Goal: Task Accomplishment & Management: Use online tool/utility

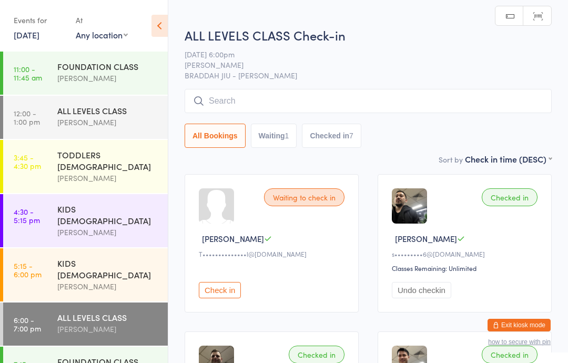
click at [281, 93] on input "search" at bounding box center [368, 101] width 367 height 24
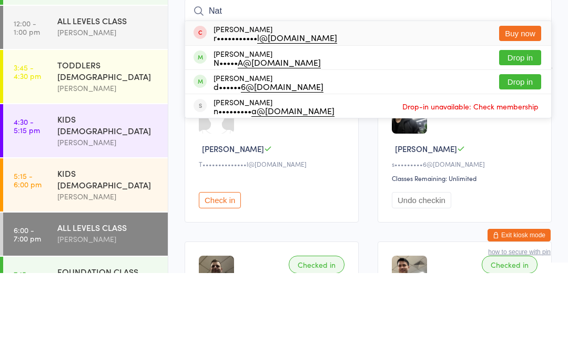
type input "Nat"
click at [526, 164] on button "Drop in" at bounding box center [520, 171] width 42 height 15
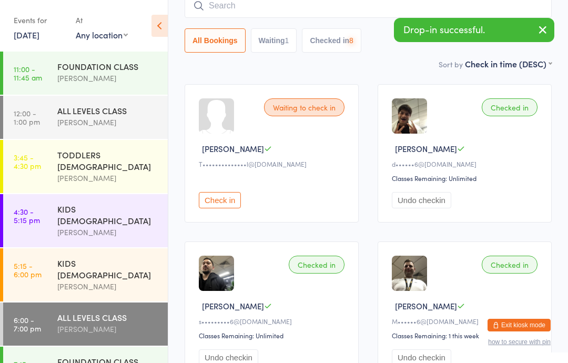
click at [120, 356] on div "FOUNDATION CLASS" at bounding box center [108, 362] width 102 height 12
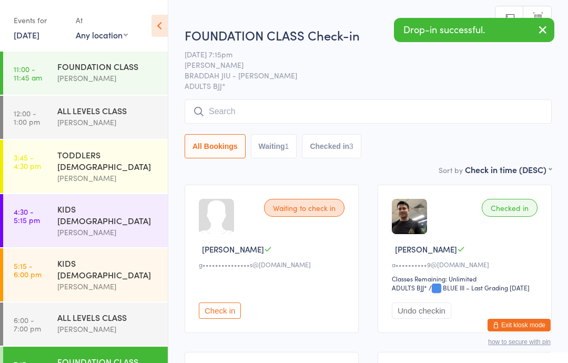
click at [316, 108] on input "search" at bounding box center [368, 111] width 367 height 24
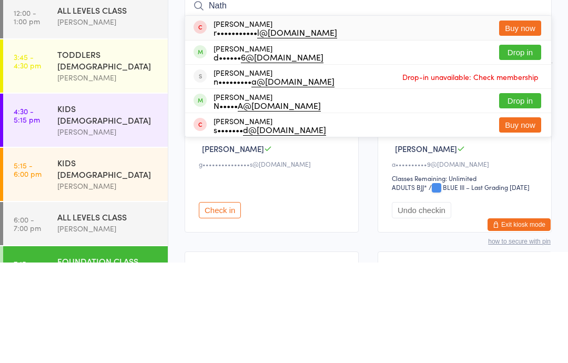
type input "Nath"
click at [528, 145] on button "Drop in" at bounding box center [520, 152] width 42 height 15
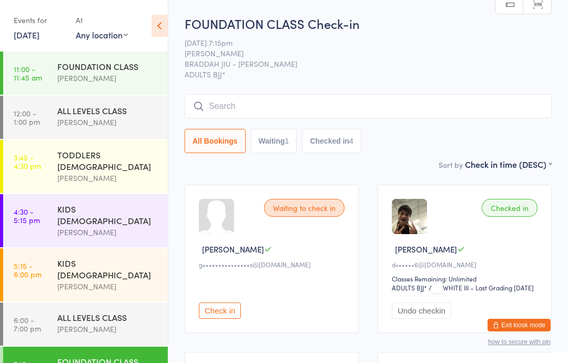
click at [272, 149] on button "Waiting 1" at bounding box center [274, 141] width 46 height 24
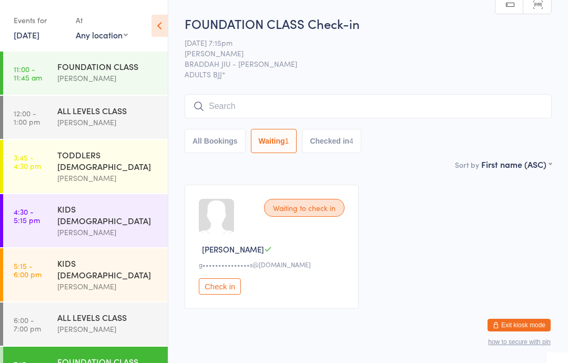
click at [221, 153] on button "All Bookings" at bounding box center [215, 141] width 61 height 24
select select "5"
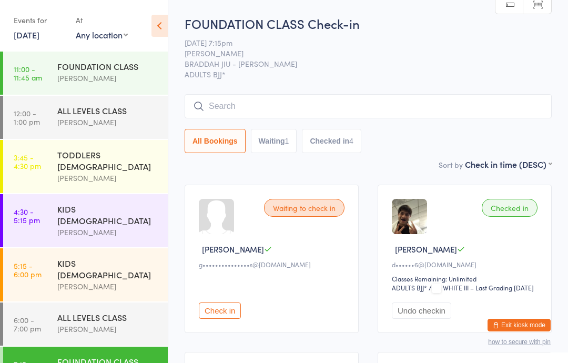
click at [341, 144] on button "Checked in 4" at bounding box center [331, 141] width 59 height 24
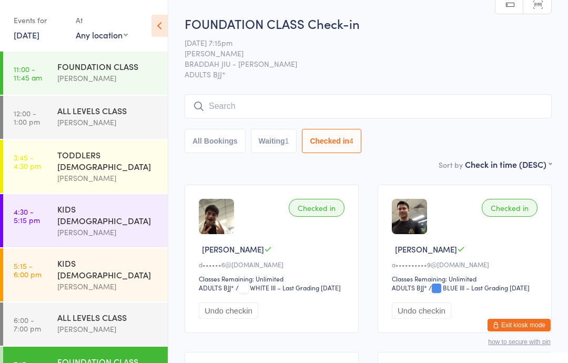
click at [223, 147] on button "All Bookings" at bounding box center [215, 141] width 61 height 24
